Goal: Communication & Community: Participate in discussion

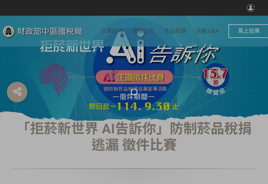
select select "vote"
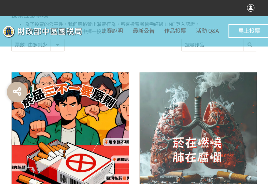
scroll to position [273, 0]
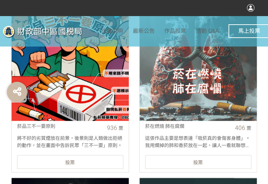
click at [78, 160] on div "投票" at bounding box center [70, 162] width 106 height 14
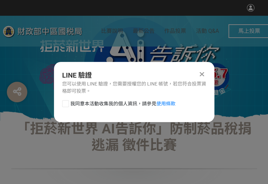
scroll to position [0, 0]
click at [66, 105] on div at bounding box center [65, 103] width 7 height 7
checkbox input "true"
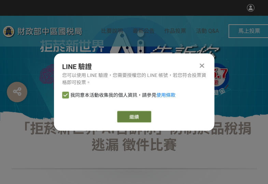
click at [131, 117] on button "繼續" at bounding box center [134, 117] width 34 height 12
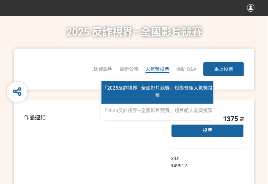
click at [168, 86] on span "「2025反詐視界—全國影片競賽」短影音組人氣獎投票" at bounding box center [157, 91] width 110 height 13
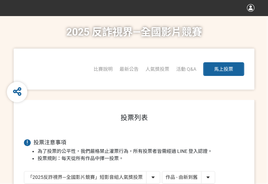
click at [200, 176] on select "作品 - 由新到舊 作品 - 由舊到新 票數 - 由多到少 票數 - 由少到多" at bounding box center [188, 177] width 53 height 12
select select "vote"
click at [162, 171] on select "作品 - 由新到舊 作品 - 由舊到新 票數 - 由多到少 票數 - 由少到多" at bounding box center [188, 177] width 53 height 12
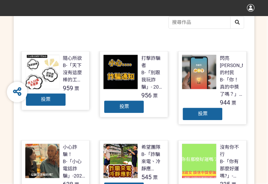
scroll to position [171, 0]
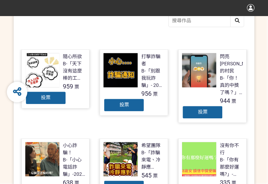
click at [37, 93] on div "投票" at bounding box center [45, 98] width 41 height 14
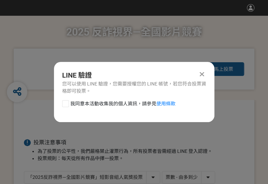
scroll to position [0, 0]
click at [63, 103] on div at bounding box center [65, 103] width 7 height 7
checkbox input "true"
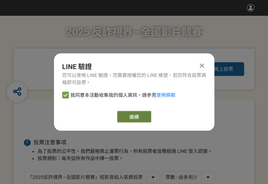
drag, startPoint x: 102, startPoint y: 113, endPoint x: 129, endPoint y: 115, distance: 26.3
click at [109, 114] on div "繼續" at bounding box center [134, 117] width 144 height 12
click at [133, 115] on button "繼續" at bounding box center [134, 117] width 34 height 12
